Goal: Transaction & Acquisition: Purchase product/service

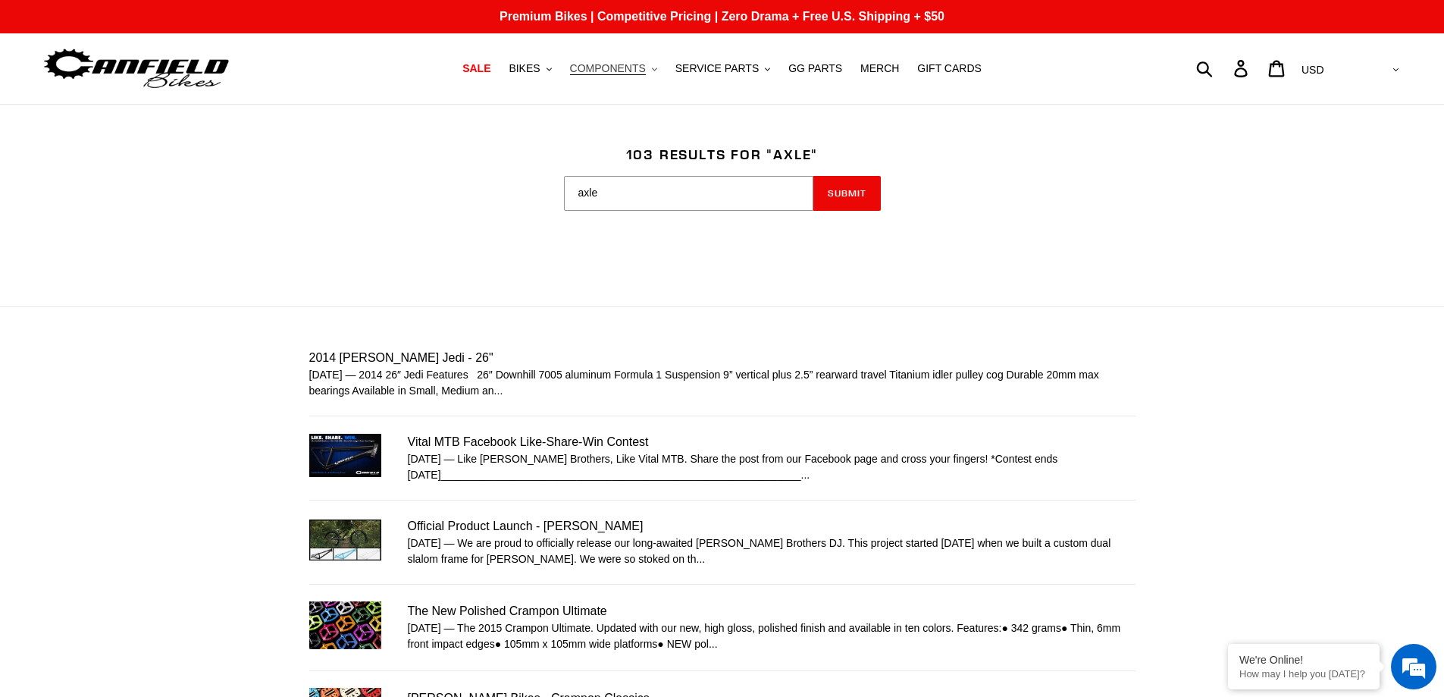
click at [659, 69] on button "COMPONENTS .cls-1{fill:#231f20}" at bounding box center [613, 68] width 102 height 20
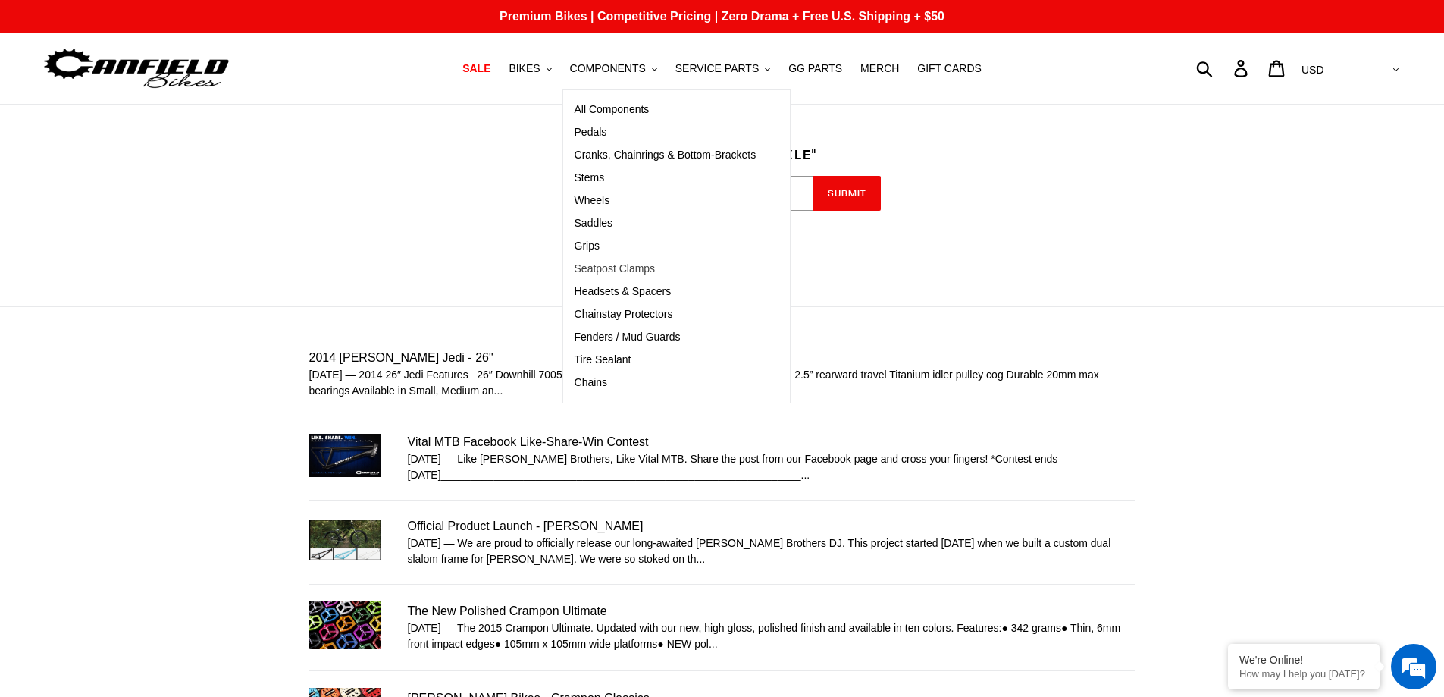
click at [632, 272] on span "Seatpost Clamps" at bounding box center [615, 268] width 81 height 13
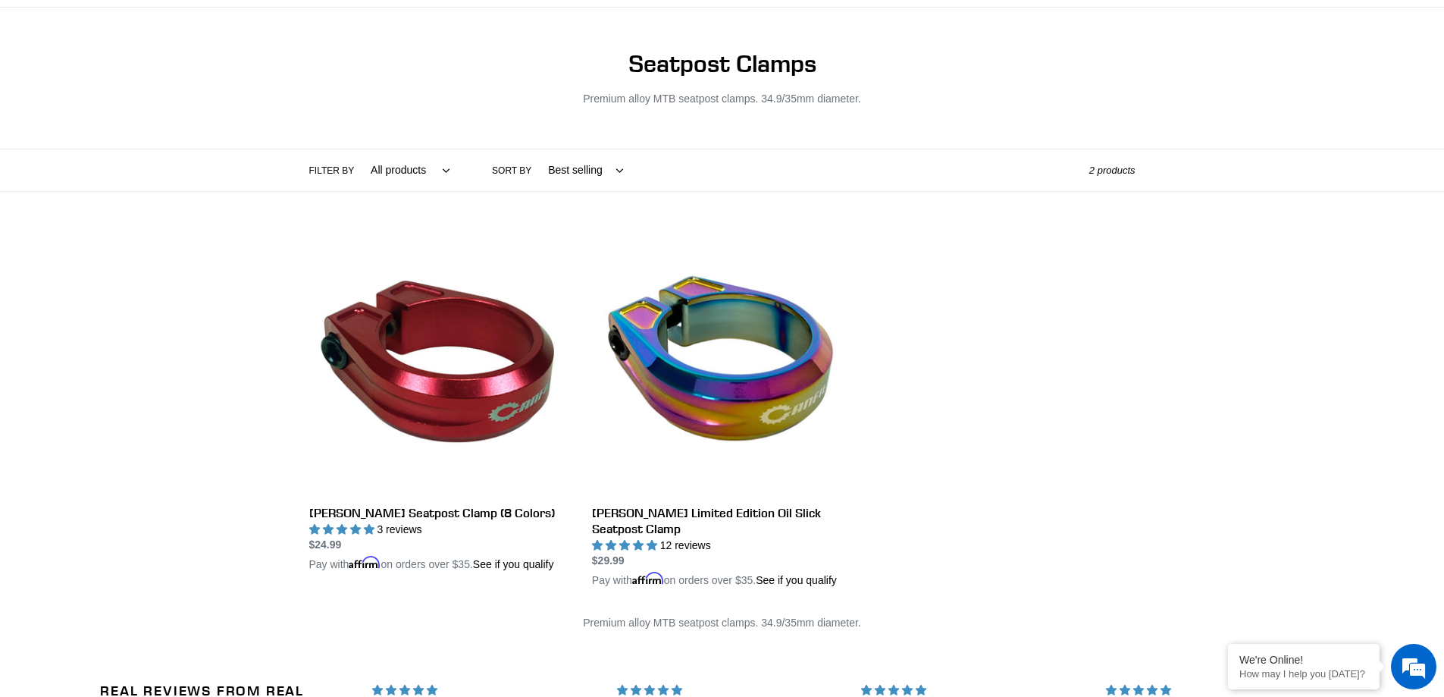
scroll to position [127, 0]
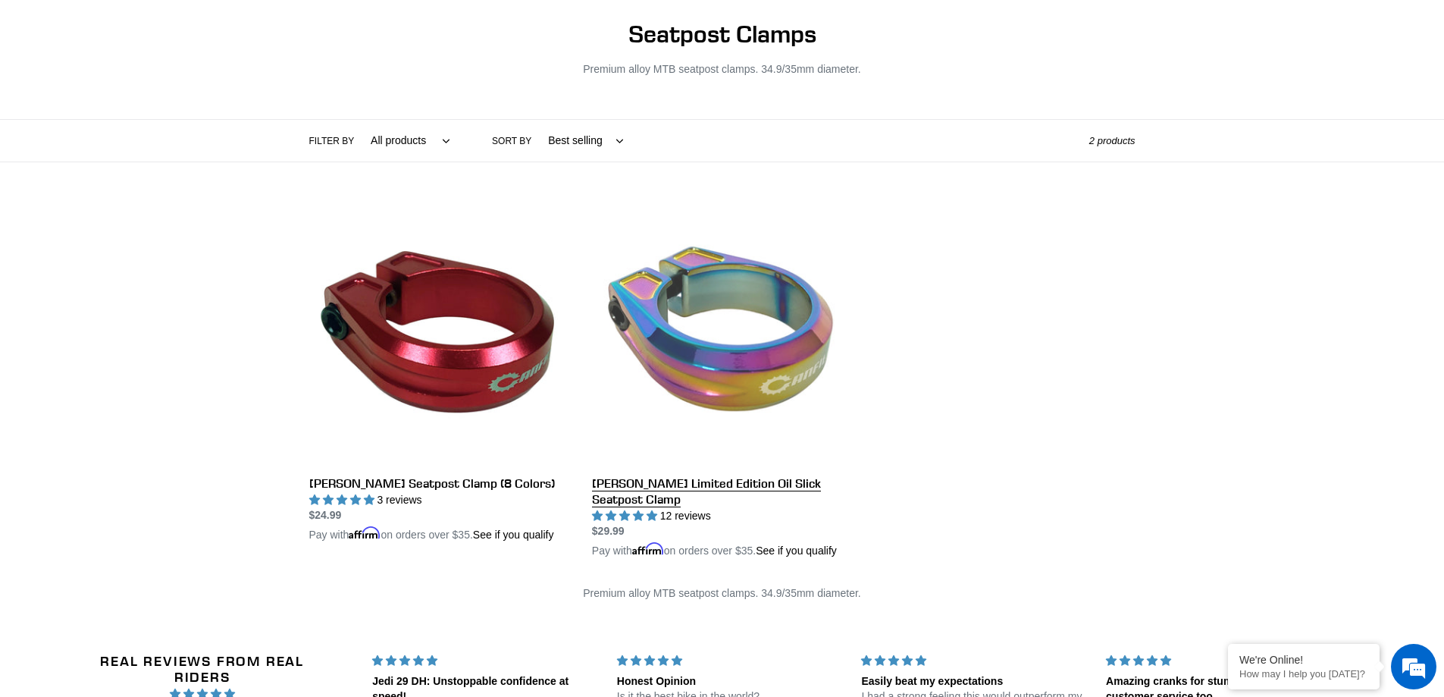
click at [729, 485] on link "[PERSON_NAME] Limited Edition Oil Slick Seatpost Clamp" at bounding box center [722, 381] width 260 height 355
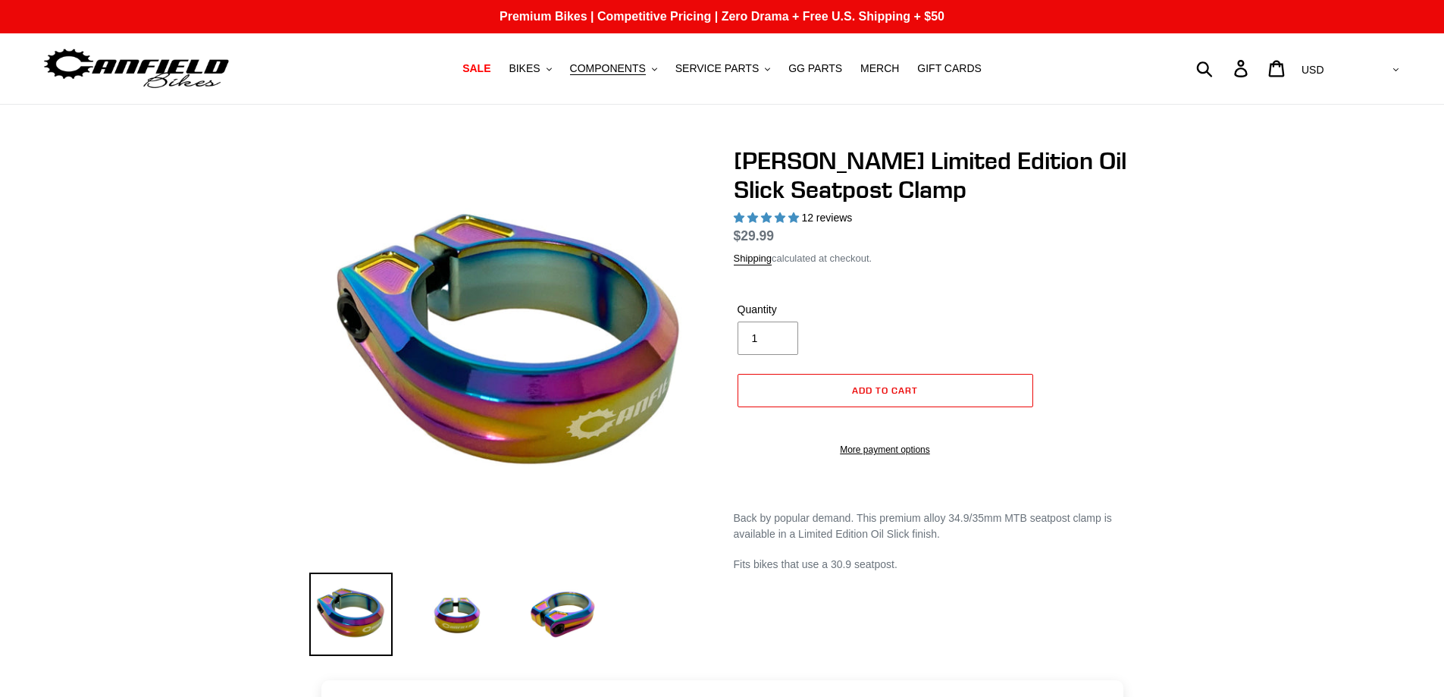
select select "highest-rating"
